Goal: Transaction & Acquisition: Download file/media

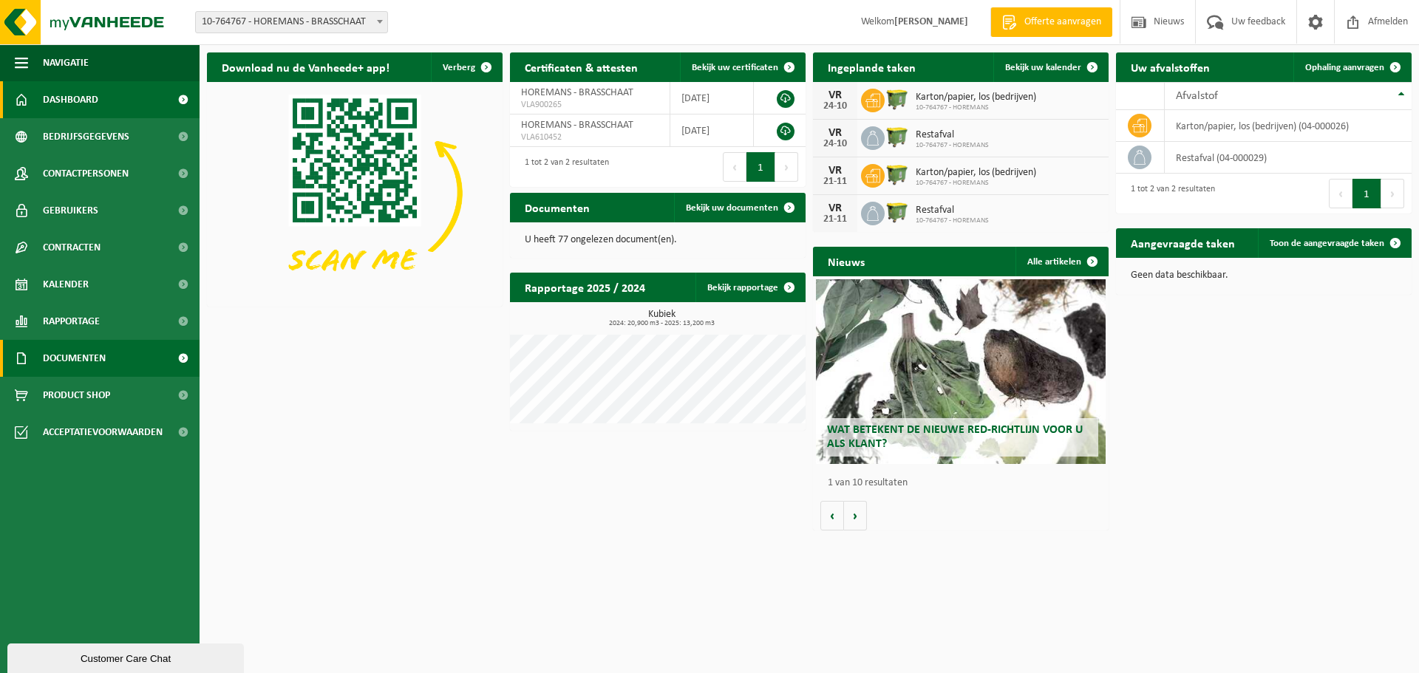
click at [123, 360] on link "Documenten" at bounding box center [100, 358] width 200 height 37
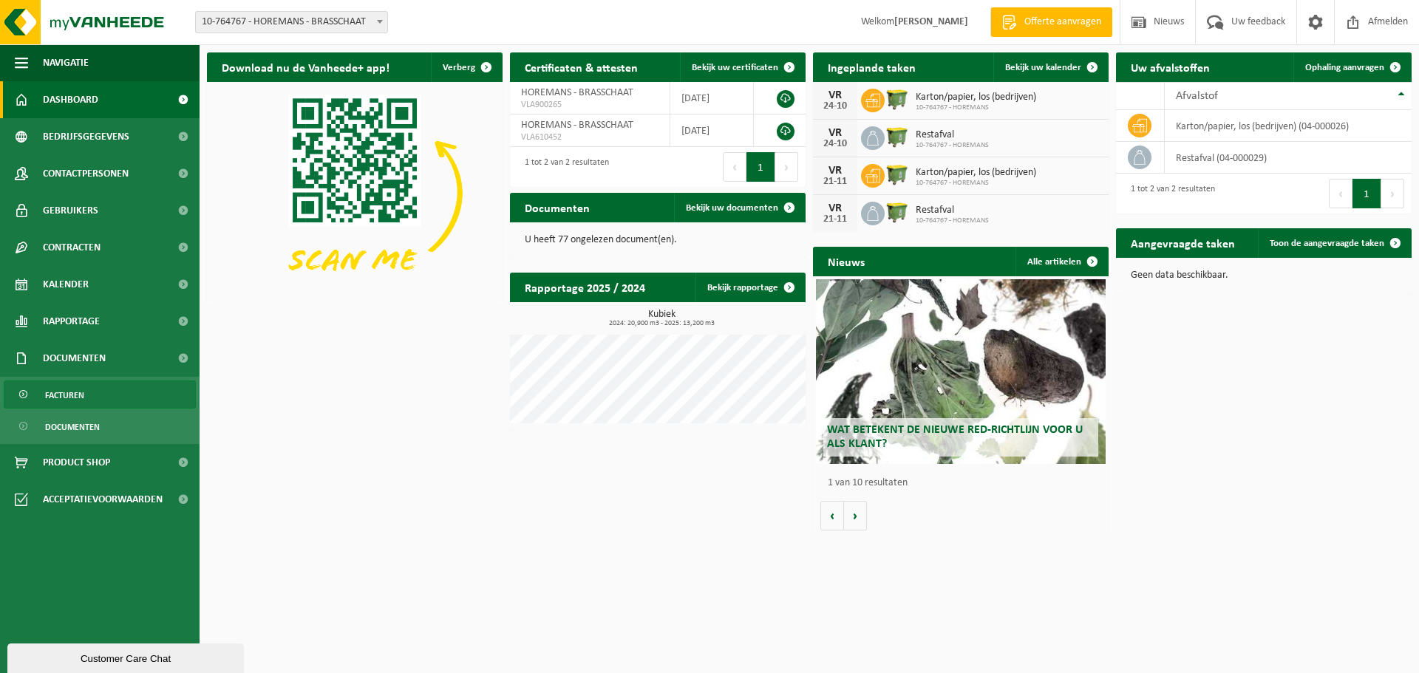
click at [118, 393] on link "Facturen" at bounding box center [100, 395] width 192 height 28
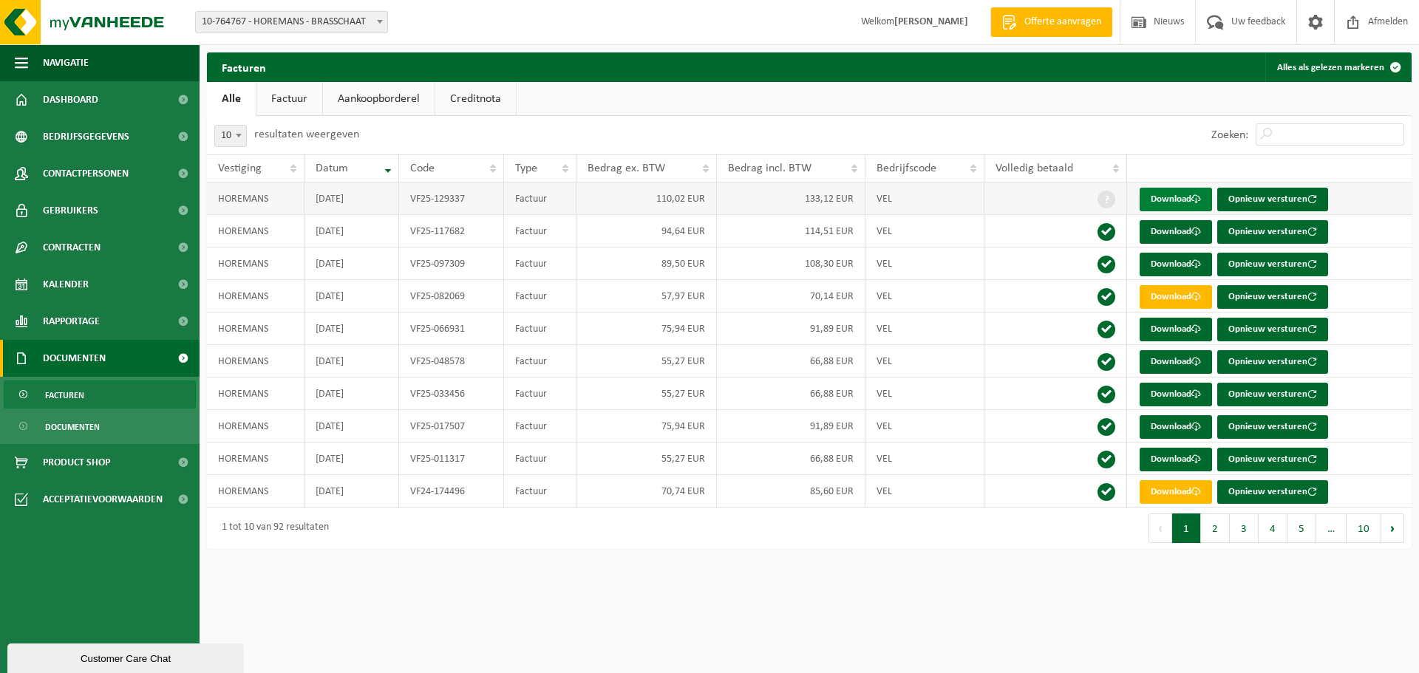
click at [1190, 203] on link "Download" at bounding box center [1176, 200] width 72 height 24
click at [1180, 202] on link "Download" at bounding box center [1176, 200] width 72 height 24
click at [1178, 234] on link "Download" at bounding box center [1176, 232] width 72 height 24
click at [1023, 596] on html "Vestiging: 10-764767 - HOREMANS - BRASSCHAAT 10-764767 - HOREMANS - BRASSCHAAT …" at bounding box center [709, 336] width 1419 height 673
click at [813, 100] on ul "Alle Factuur Aankoopborderel Creditnota" at bounding box center [809, 99] width 1205 height 34
